Goal: Transaction & Acquisition: Purchase product/service

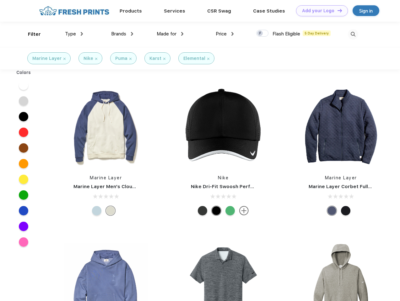
scroll to position [0, 0]
click at [319, 11] on link "Add your Logo Design Tool" at bounding box center [322, 10] width 52 height 11
click at [0, 0] on div "Design Tool" at bounding box center [0, 0] width 0 height 0
click at [336, 10] on link "Add your Logo Design Tool" at bounding box center [322, 10] width 52 height 11
click at [30, 34] on div "Filter" at bounding box center [34, 34] width 13 height 7
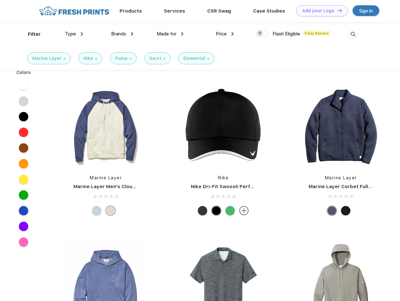
click at [74, 34] on span "Type" at bounding box center [70, 34] width 11 height 6
click at [122, 34] on span "Brands" at bounding box center [118, 34] width 15 height 6
click at [170, 34] on span "Made for" at bounding box center [166, 34] width 20 height 6
click at [225, 34] on span "Price" at bounding box center [220, 34] width 11 height 6
click at [262, 34] on div at bounding box center [262, 33] width 12 height 7
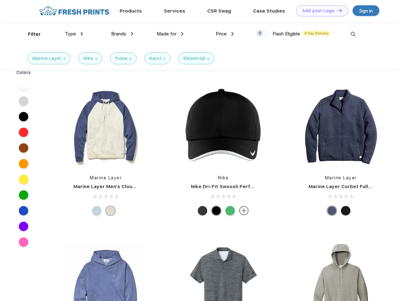
click at [260, 34] on input "checkbox" at bounding box center [258, 31] width 4 height 4
click at [352, 34] on img at bounding box center [352, 34] width 10 height 10
